Goal: Task Accomplishment & Management: Complete application form

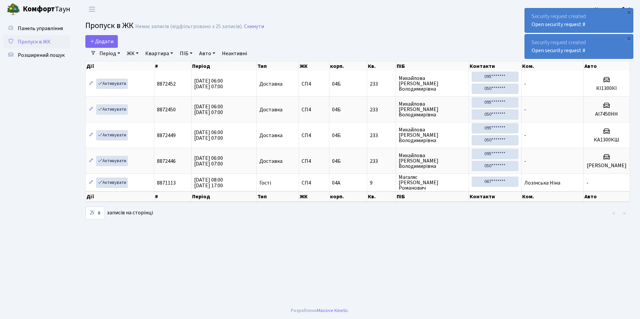
select select "25"
click at [102, 40] on span "Додати" at bounding box center [102, 41] width 24 height 7
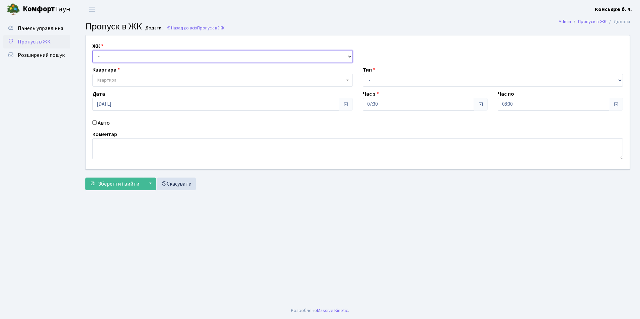
click at [112, 55] on select "- СП4, Столичне шосе, 5" at bounding box center [222, 56] width 260 height 13
select select "325"
click at [92, 50] on select "- СП4, Столичне шосе, 5" at bounding box center [222, 56] width 260 height 13
select select
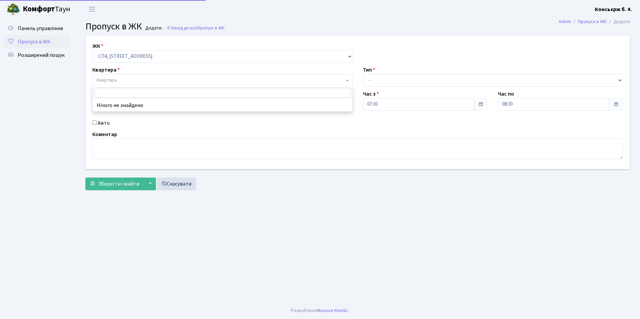
drag, startPoint x: 116, startPoint y: 80, endPoint x: 37, endPoint y: 188, distance: 133.9
click at [116, 80] on span "Квартира" at bounding box center [107, 80] width 20 height 7
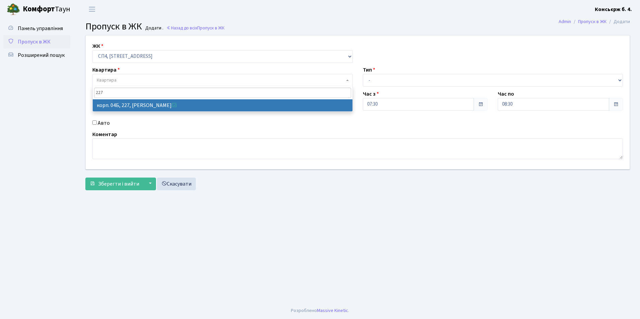
type input "227"
drag, startPoint x: 135, startPoint y: 104, endPoint x: 433, endPoint y: 127, distance: 299.3
select select "21255"
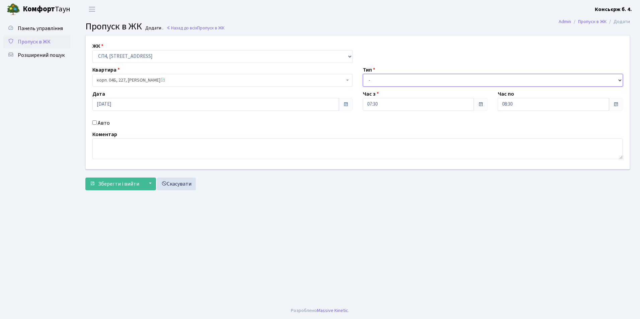
click at [393, 77] on select "- Доставка Таксі Гості Сервіс" at bounding box center [493, 80] width 260 height 13
select select "2"
click at [363, 74] on select "- Доставка Таксі Гості Сервіс" at bounding box center [493, 80] width 260 height 13
drag, startPoint x: 95, startPoint y: 122, endPoint x: 99, endPoint y: 124, distance: 5.1
click at [95, 123] on input "Авто" at bounding box center [94, 122] width 4 height 4
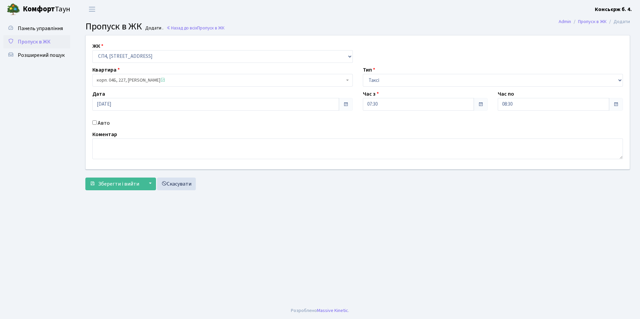
checkbox input "true"
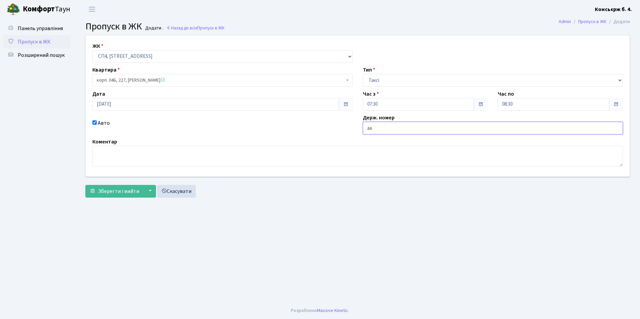
type input "а"
type input "ка9425от"
click at [114, 192] on span "Зберегти і вийти" at bounding box center [118, 191] width 41 height 7
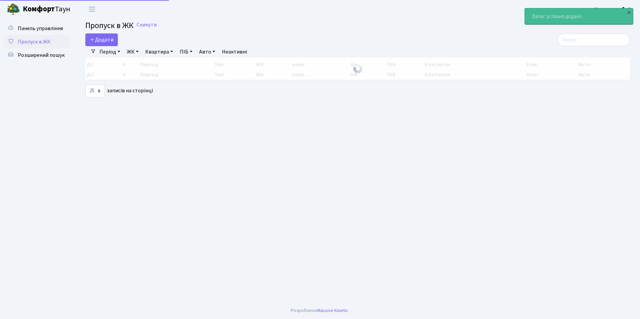
select select "25"
